Goal: Information Seeking & Learning: Learn about a topic

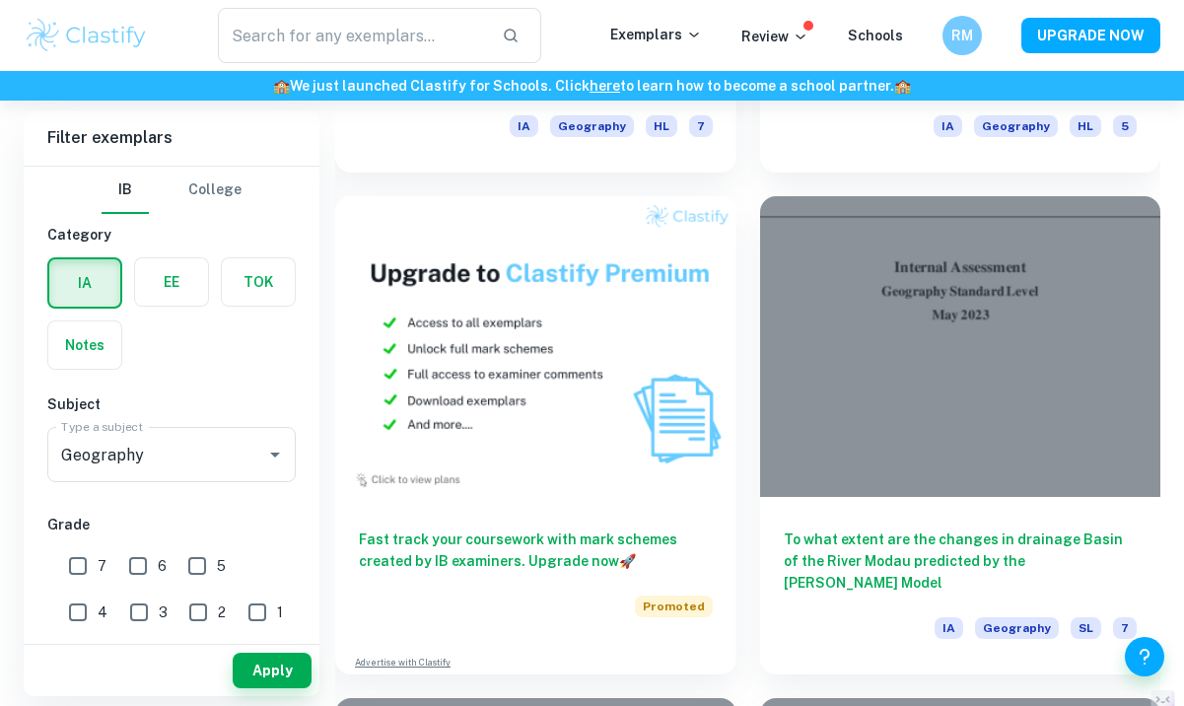
scroll to position [2006, 0]
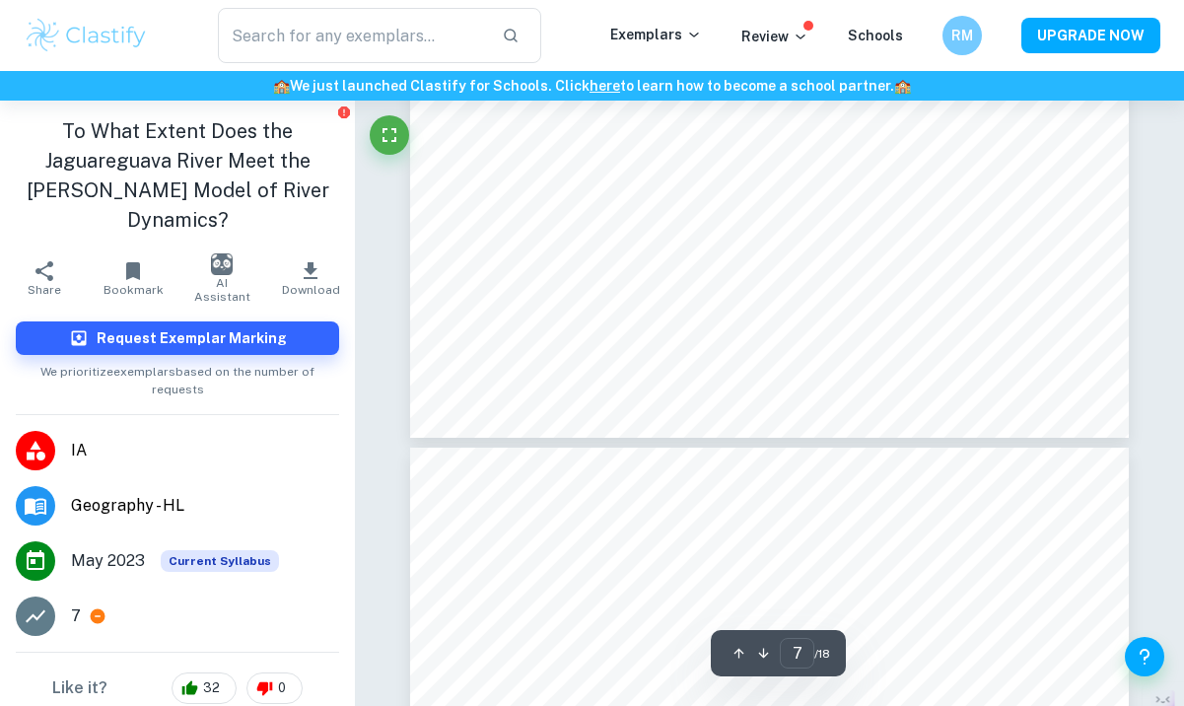
scroll to position [6504, 0]
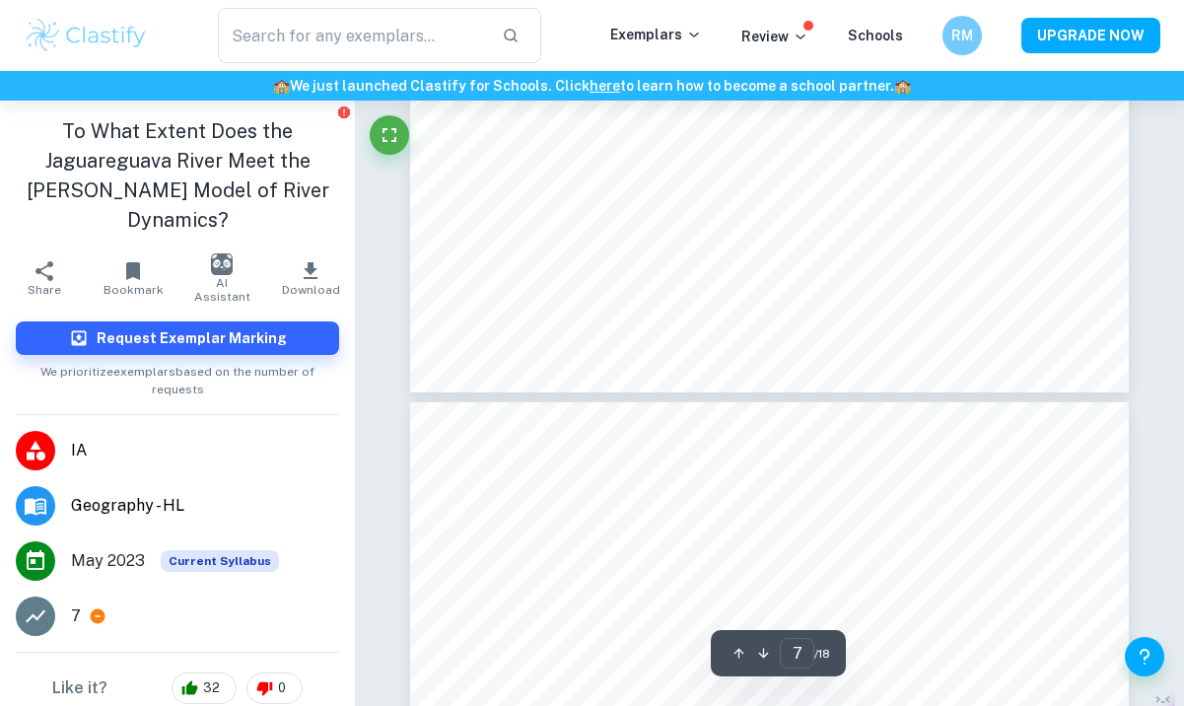
type input "8"
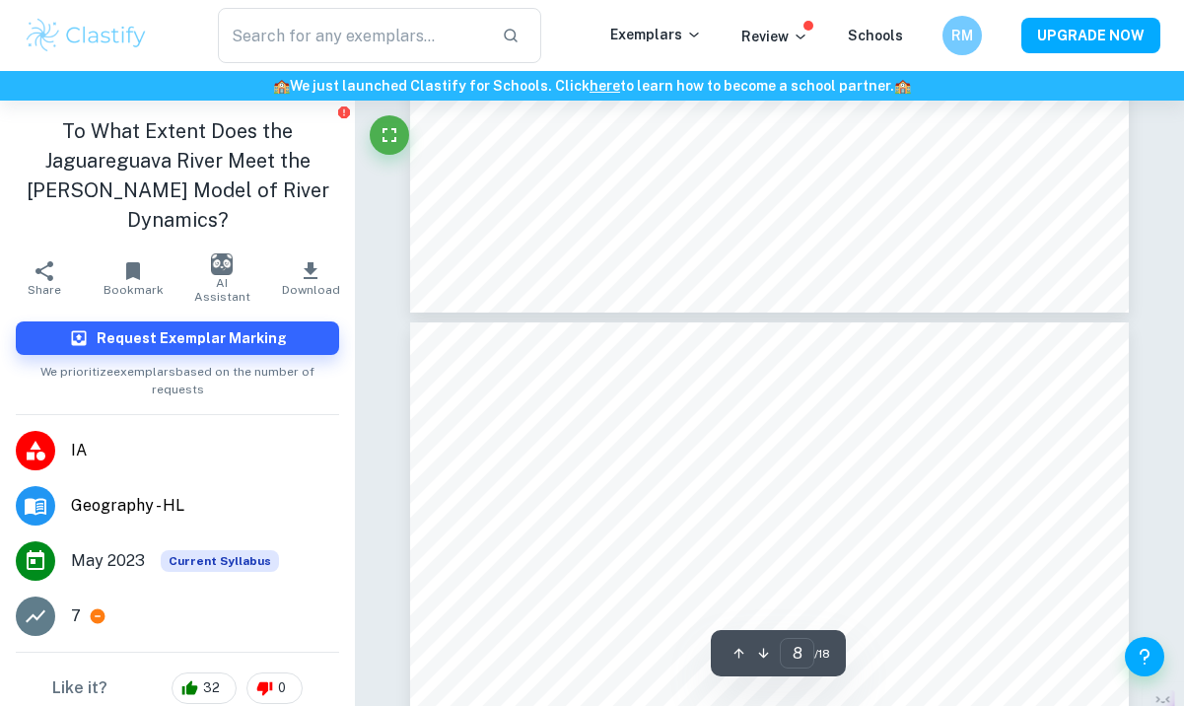
scroll to position [6616, 0]
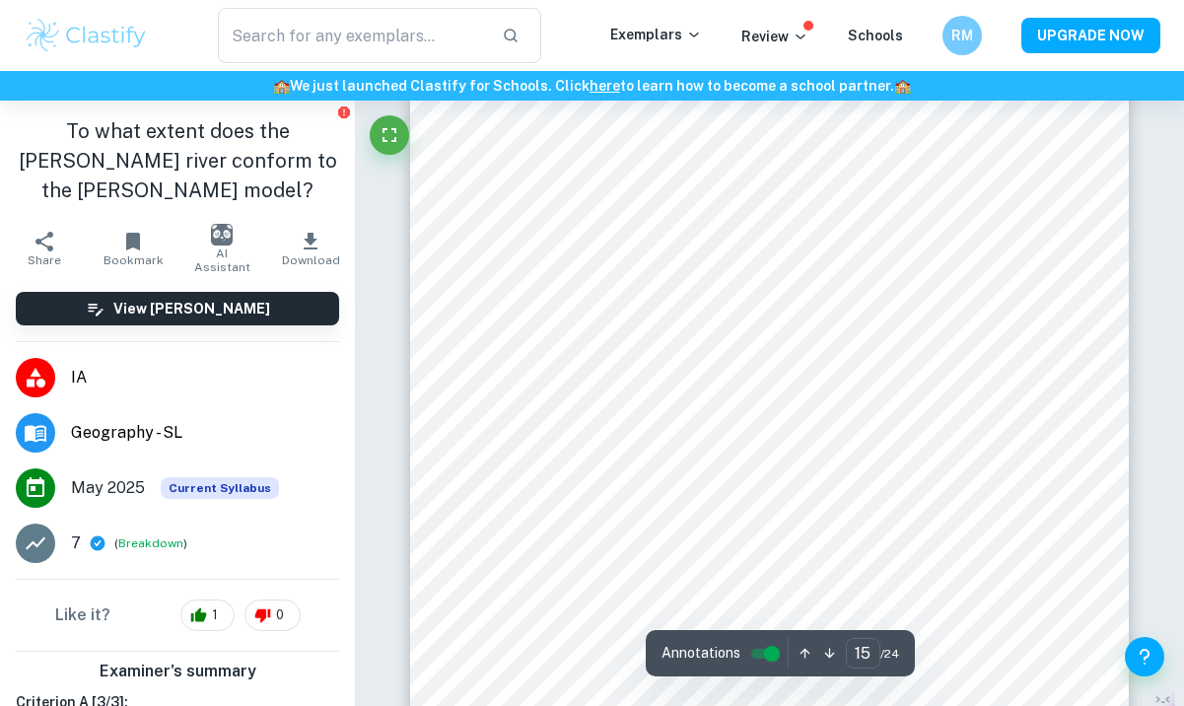
scroll to position [13806, 0]
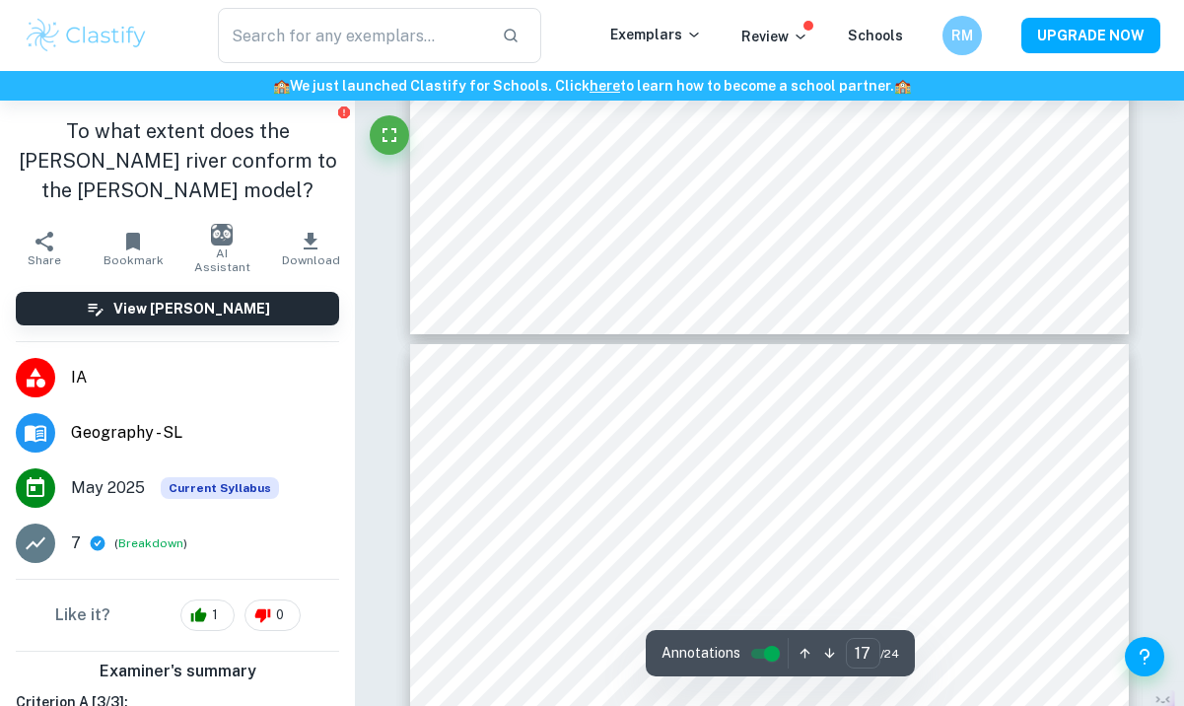
type input "18"
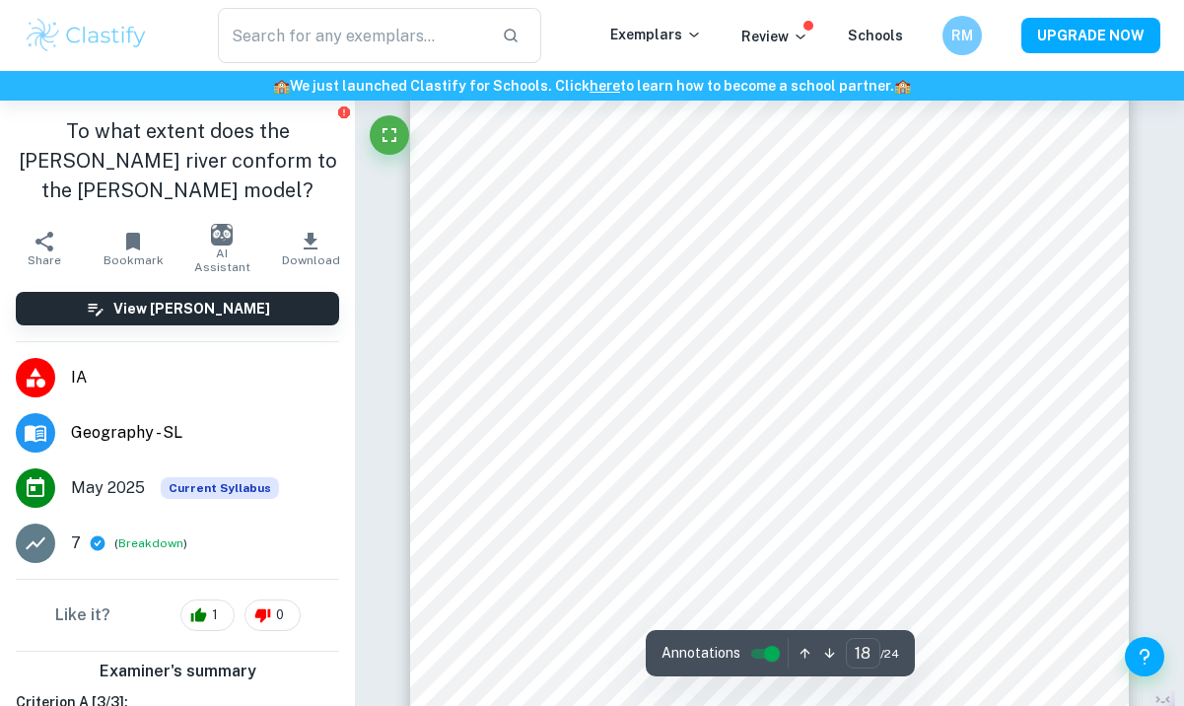
scroll to position [16574, 0]
